Goal: Transaction & Acquisition: Purchase product/service

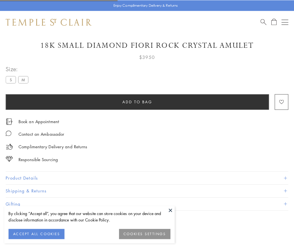
scroll to position [24, 0]
